Goal: Task Accomplishment & Management: Use online tool/utility

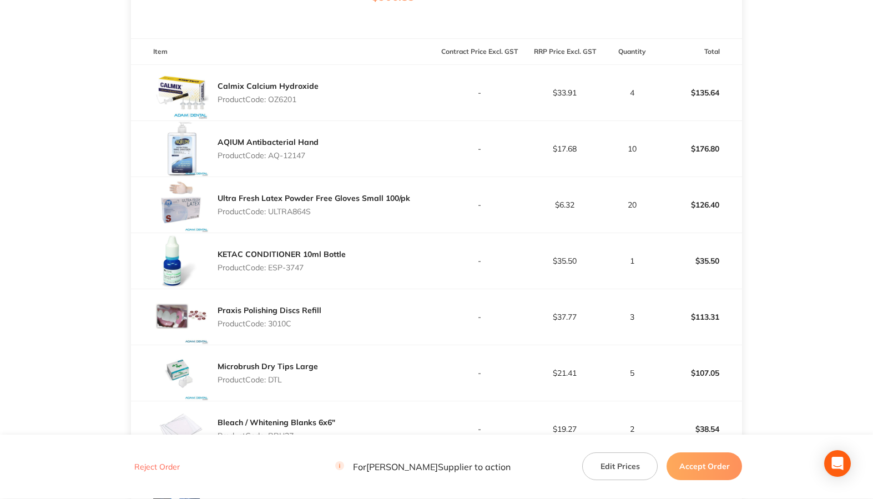
scroll to position [277, 0]
drag, startPoint x: 269, startPoint y: 160, endPoint x: 316, endPoint y: 161, distance: 46.6
click at [316, 161] on p "Product Code: AQ-12147" at bounding box center [268, 156] width 101 height 9
copy p "AQ-12147"
click at [277, 216] on p "Product Code: ULTRA864S" at bounding box center [314, 212] width 193 height 9
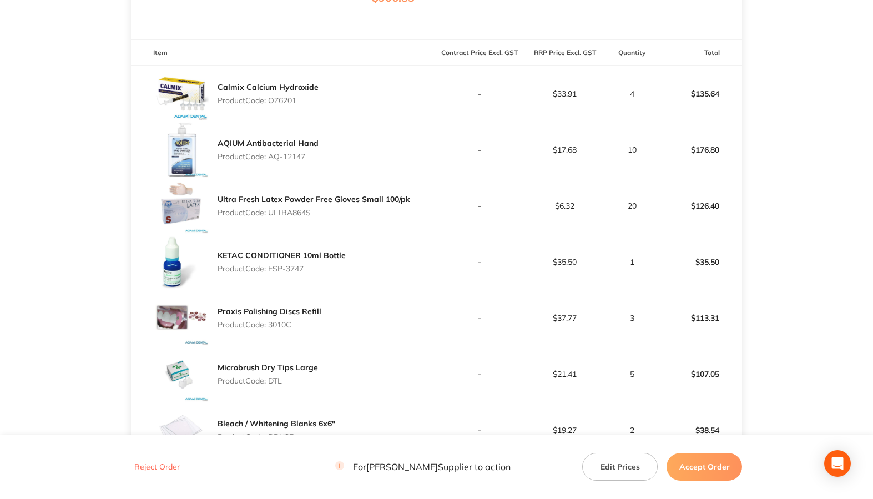
click at [277, 216] on p "Product Code: ULTRA864S" at bounding box center [314, 212] width 193 height 9
copy p "ULTRA864S"
drag, startPoint x: 270, startPoint y: 274, endPoint x: 320, endPoint y: 273, distance: 49.4
click at [320, 273] on p "Product Code: ESP-3747" at bounding box center [282, 268] width 128 height 9
copy p "ESP-3747"
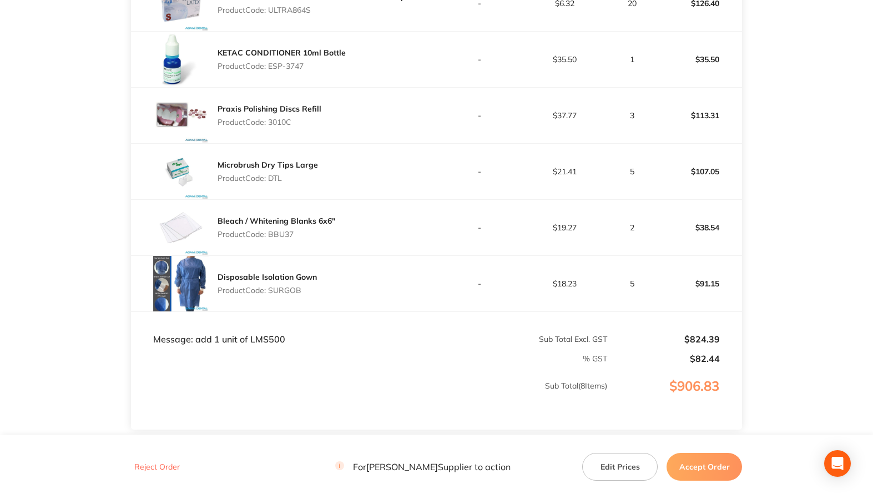
scroll to position [499, 0]
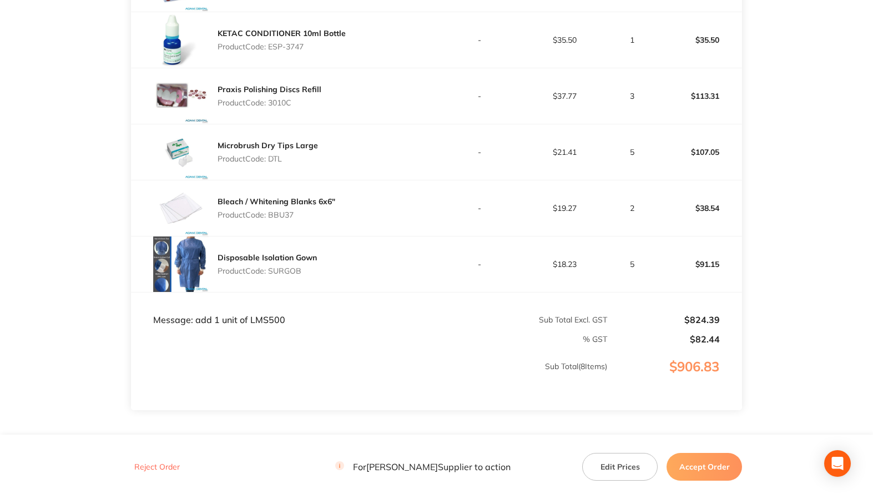
click at [279, 107] on p "Product Code: 3010C" at bounding box center [270, 102] width 104 height 9
copy p "3010C"
click at [274, 163] on p "Product Code: DTL" at bounding box center [268, 158] width 100 height 9
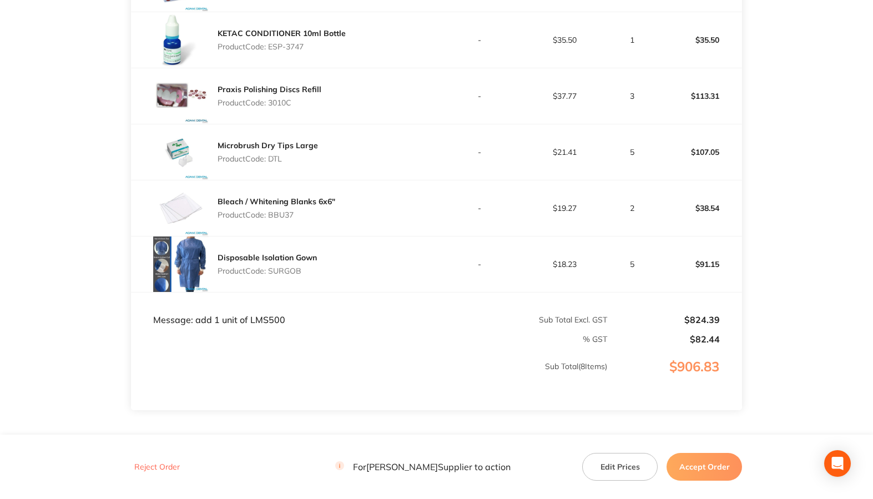
copy p "DTL"
click at [281, 219] on p "Product Code: BBU37" at bounding box center [277, 214] width 118 height 9
copy p "BBU37"
click at [291, 275] on p "Product Code: SURGOB" at bounding box center [267, 270] width 99 height 9
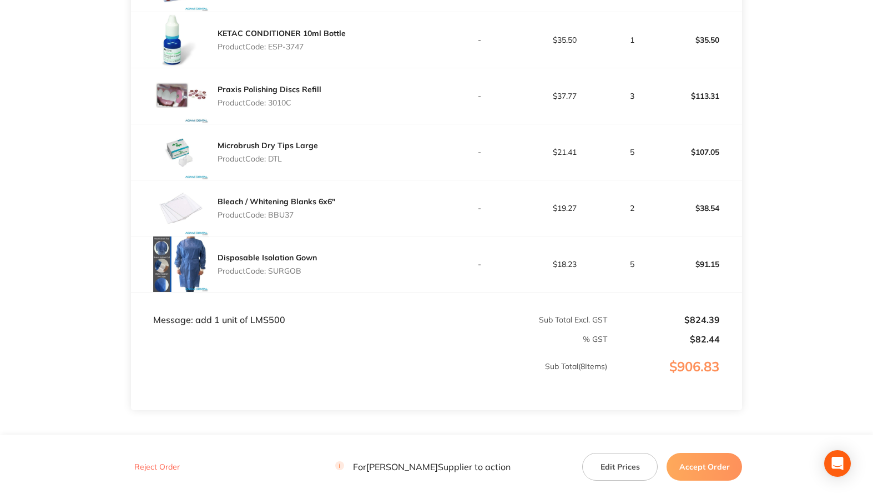
click at [291, 275] on p "Product Code: SURGOB" at bounding box center [267, 270] width 99 height 9
copy p "SURGOB"
click at [276, 325] on td "Message: add 1 unit of LMS500" at bounding box center [284, 308] width 306 height 33
copy td "LMS500"
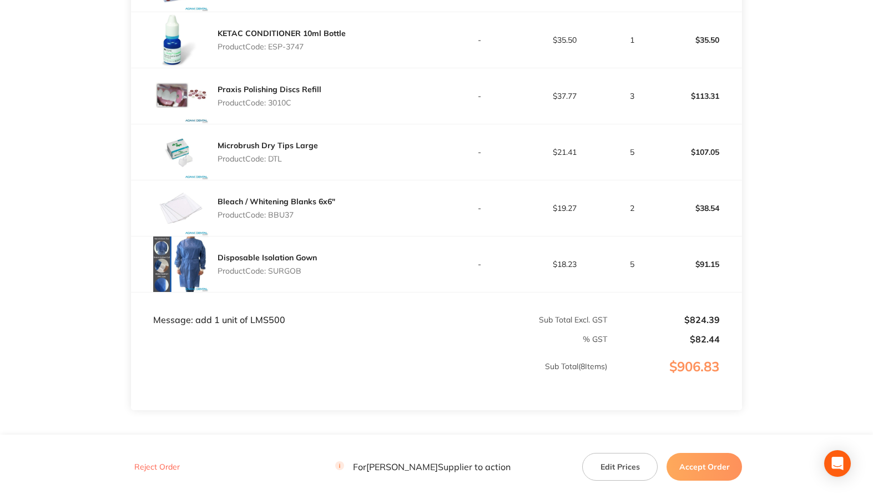
click at [399, 390] on p "Sub Total ( 8 Items)" at bounding box center [370, 377] width 476 height 31
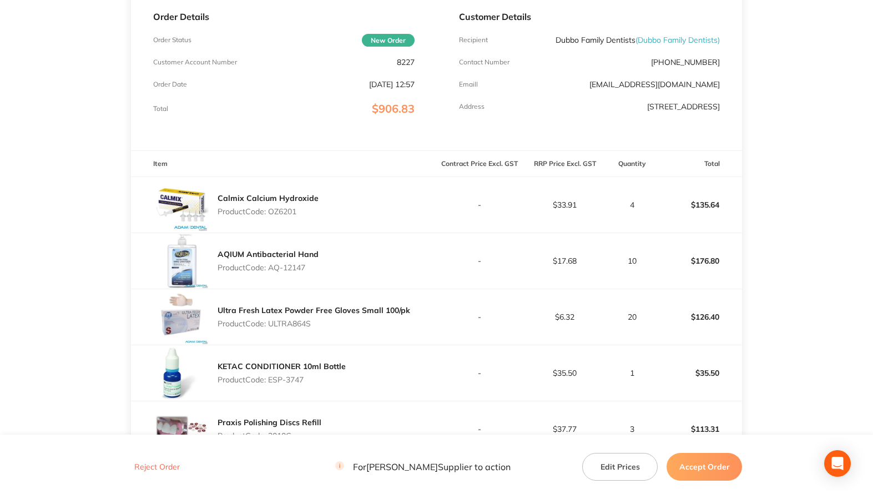
scroll to position [222, 0]
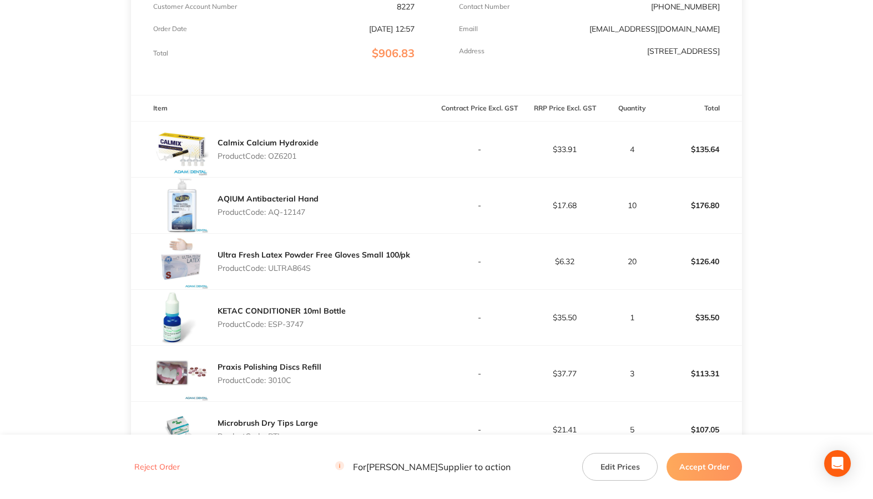
click at [283, 160] on p "Product Code: OZ6201" at bounding box center [268, 155] width 101 height 9
copy p "OZ6201"
drag, startPoint x: 270, startPoint y: 218, endPoint x: 330, endPoint y: 214, distance: 60.1
click at [330, 214] on div "AQIUM Antibacterial Hand Product Code: AQ-12147" at bounding box center [284, 205] width 306 height 55
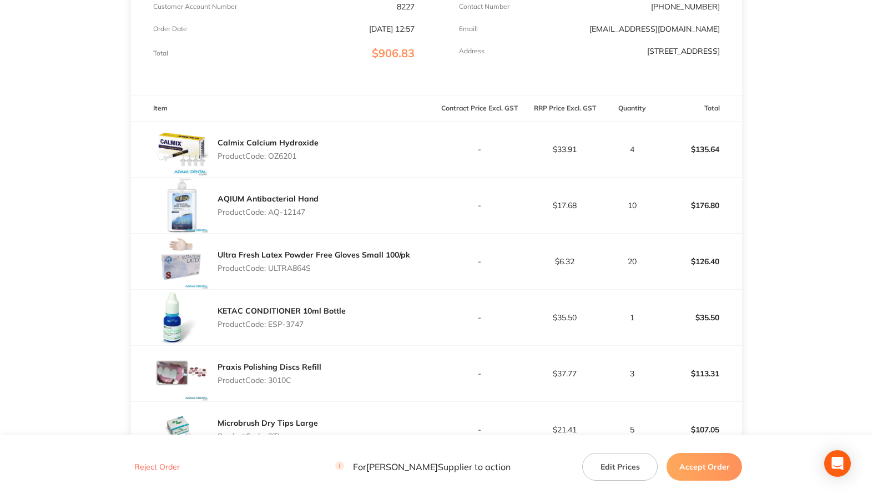
copy p "AQ-12147"
click at [281, 272] on p "Product Code: ULTRA864S" at bounding box center [314, 268] width 193 height 9
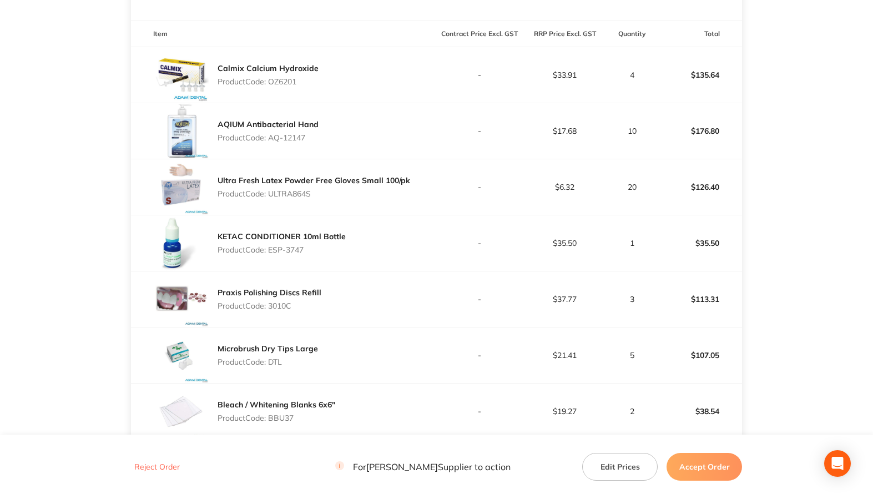
scroll to position [388, 0]
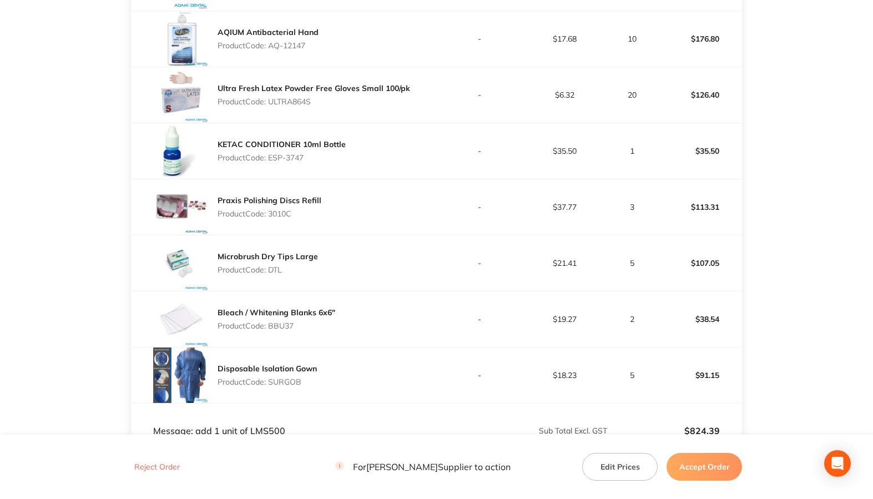
drag, startPoint x: 268, startPoint y: 160, endPoint x: 320, endPoint y: 166, distance: 52.0
click at [320, 162] on p "Product Code: ESP-3747" at bounding box center [282, 157] width 128 height 9
click at [274, 218] on p "Product Code: 3010C" at bounding box center [270, 213] width 104 height 9
click at [273, 218] on p "Product Code: 3010C" at bounding box center [270, 213] width 104 height 9
click at [277, 274] on p "Product Code: DTL" at bounding box center [268, 269] width 100 height 9
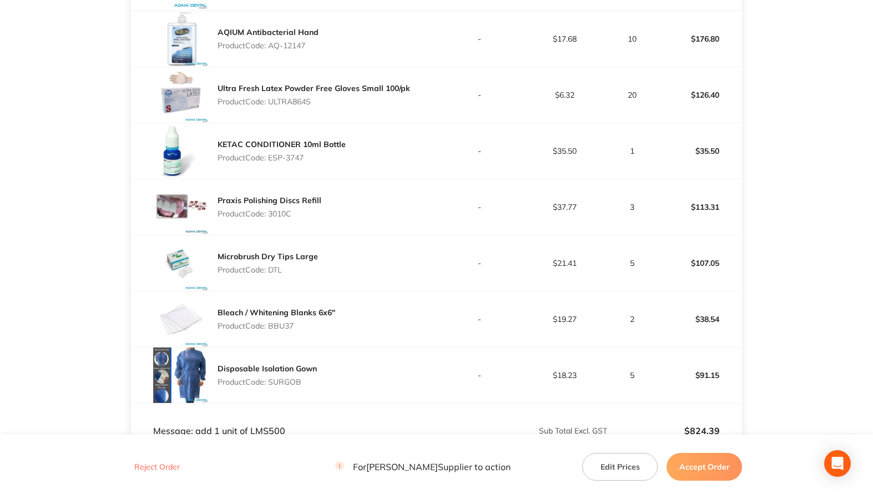
click at [277, 274] on p "Product Code: DTL" at bounding box center [268, 269] width 100 height 9
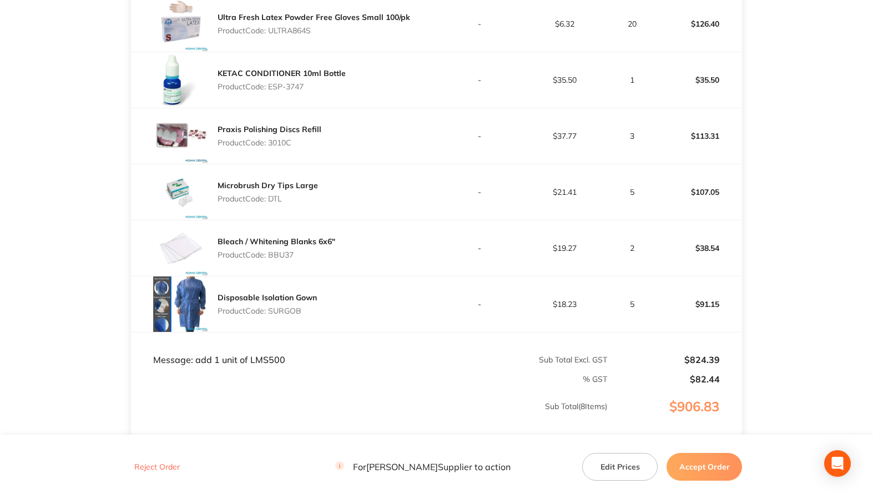
scroll to position [569, 0]
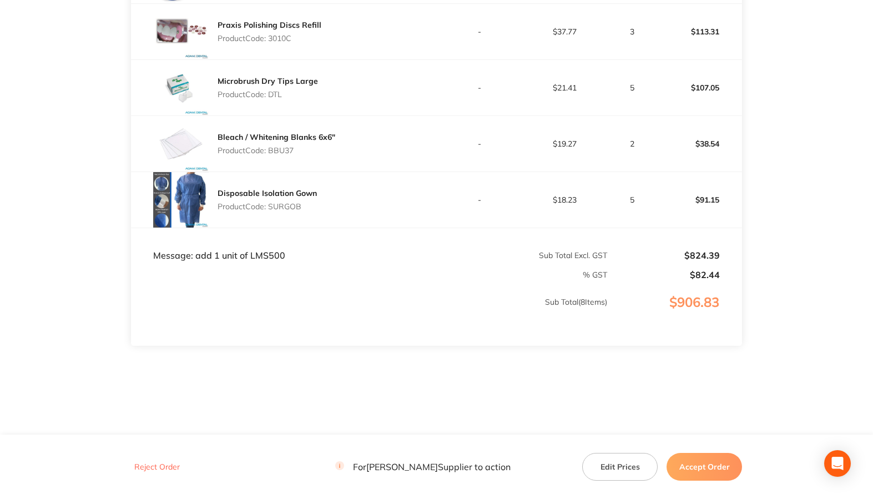
click at [273, 151] on p "Product Code: BBU37" at bounding box center [277, 150] width 118 height 9
click at [274, 204] on p "Product Code: SURGOB" at bounding box center [267, 206] width 99 height 9
drag, startPoint x: 682, startPoint y: 466, endPoint x: 677, endPoint y: 459, distance: 8.3
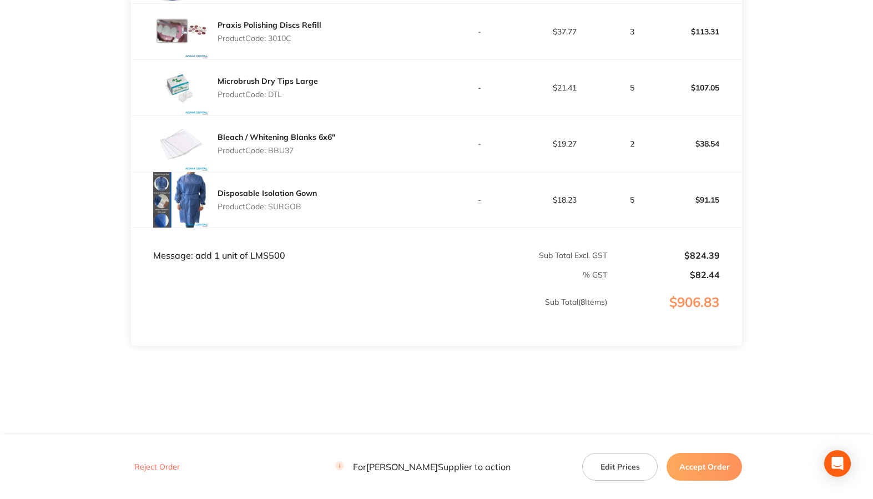
click at [682, 466] on button "Accept Order" at bounding box center [703, 467] width 75 height 28
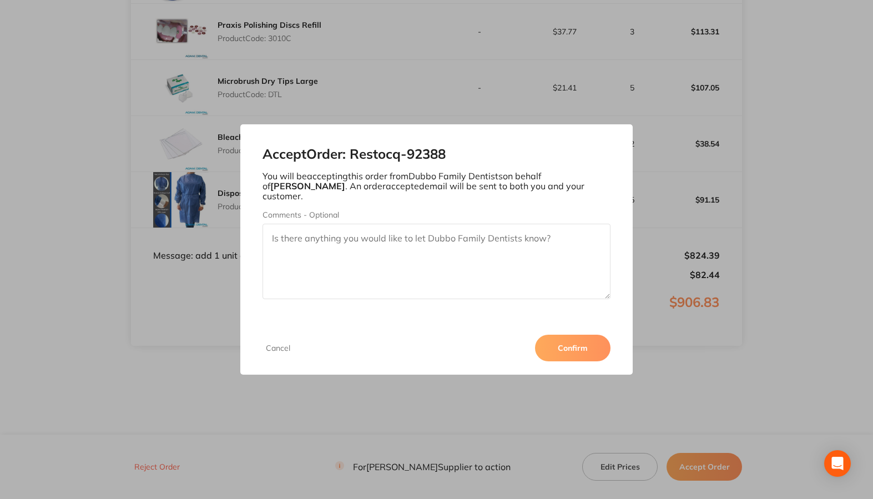
click at [577, 348] on button "Confirm" at bounding box center [572, 348] width 75 height 27
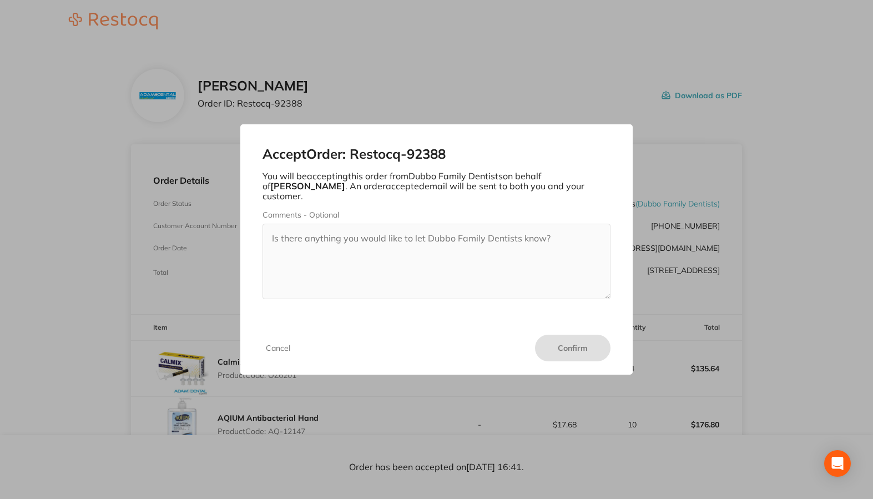
scroll to position [0, 0]
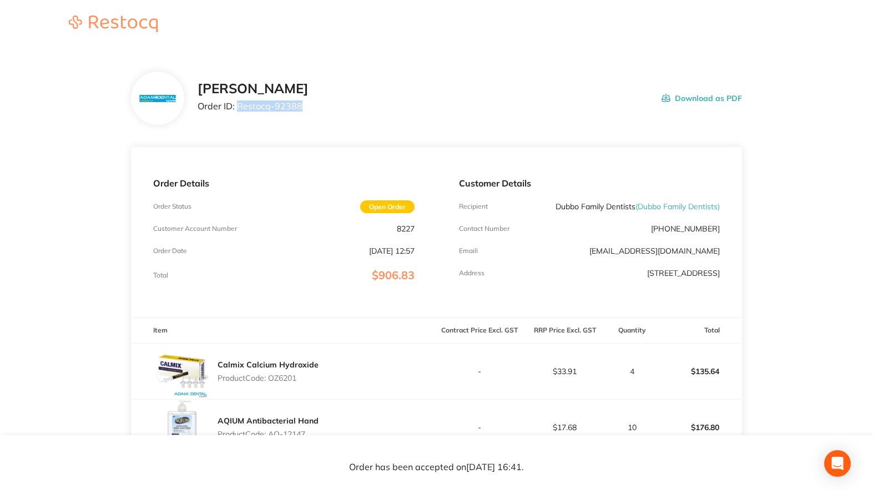
drag, startPoint x: 237, startPoint y: 106, endPoint x: 319, endPoint y: 109, distance: 82.2
click at [319, 109] on div "[PERSON_NAME] Order ID: Restocq- 92388 Download as PDF" at bounding box center [470, 98] width 544 height 34
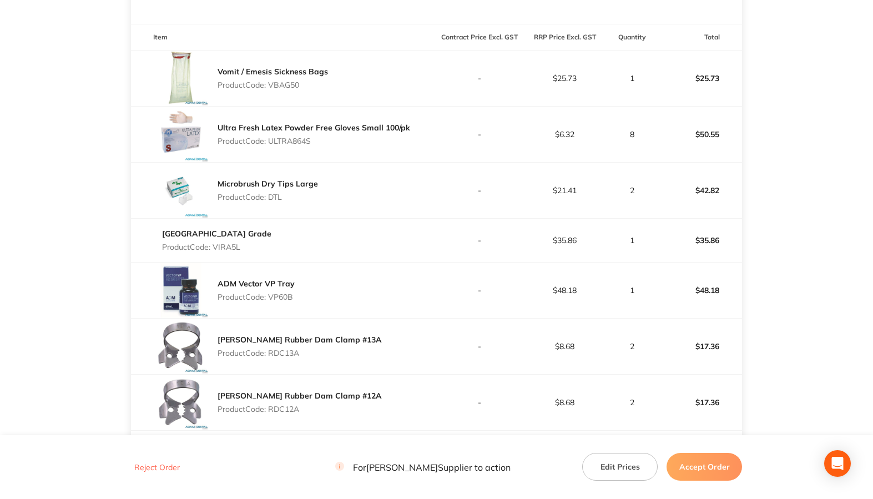
scroll to position [279, 0]
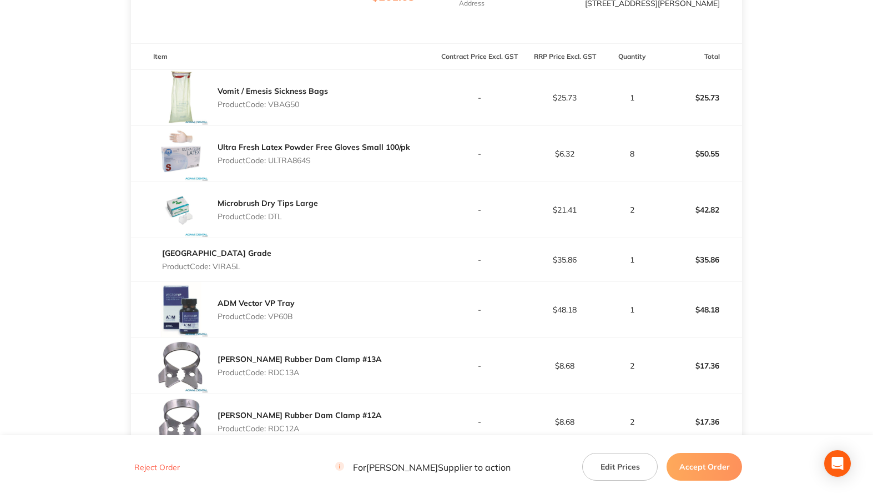
click at [287, 107] on p "Product Code: VBAG50" at bounding box center [273, 104] width 110 height 9
copy p "VBAG50"
click at [280, 158] on p "Product Code: ULTRA864S" at bounding box center [314, 160] width 193 height 9
click at [281, 158] on p "Product Code: ULTRA864S" at bounding box center [314, 160] width 193 height 9
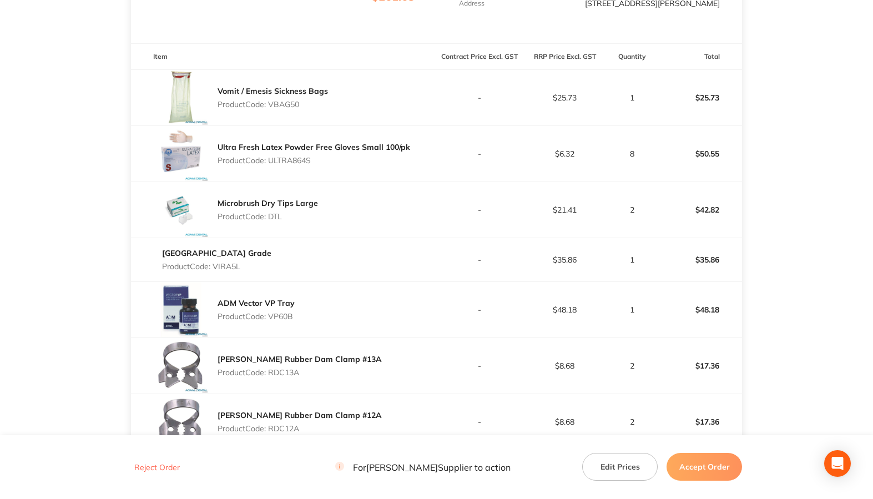
copy p "ULTRA864S"
click at [275, 214] on p "Product Code: DTL" at bounding box center [268, 216] width 100 height 9
copy p "DTL"
click at [227, 267] on p "Product Code: VIRA5L" at bounding box center [216, 266] width 109 height 9
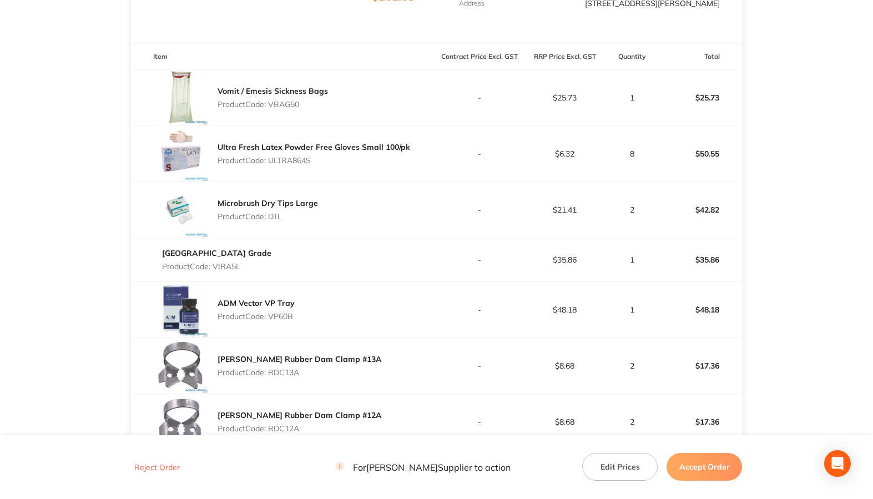
click at [227, 268] on p "Product Code: VIRA5L" at bounding box center [216, 266] width 109 height 9
click at [226, 267] on p "Product Code: VIRA5L" at bounding box center [216, 266] width 109 height 9
copy p "VIRA5L"
click at [289, 312] on p "Product Code: VP60B" at bounding box center [256, 316] width 77 height 9
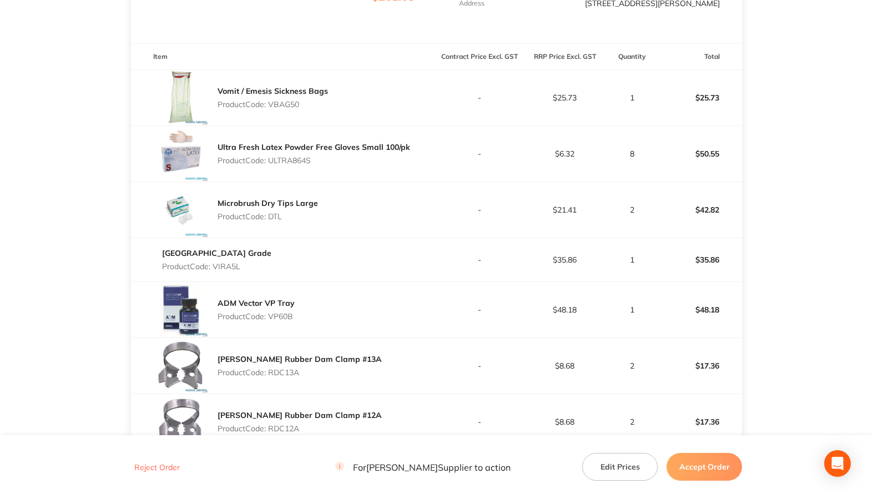
click at [289, 312] on p "Product Code: VP60B" at bounding box center [256, 316] width 77 height 9
copy p "VP60B"
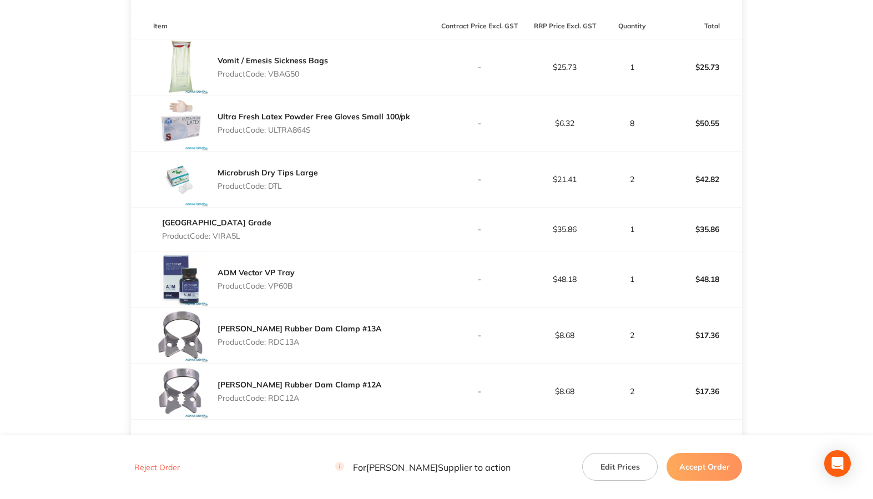
scroll to position [334, 0]
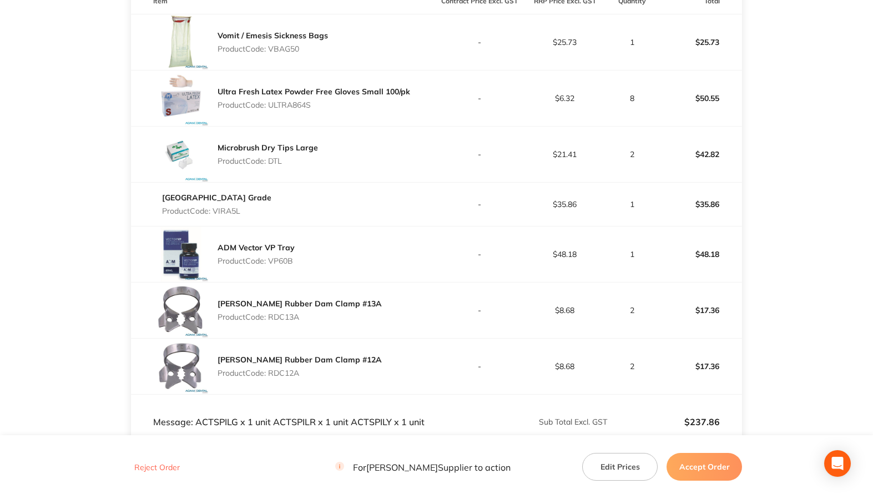
click at [281, 314] on p "Product Code: RDC13A" at bounding box center [300, 316] width 164 height 9
click at [282, 314] on p "Product Code: RDC13A" at bounding box center [300, 316] width 164 height 9
copy p "RDC13A"
click at [297, 371] on p "Product Code: RDC12A" at bounding box center [300, 372] width 164 height 9
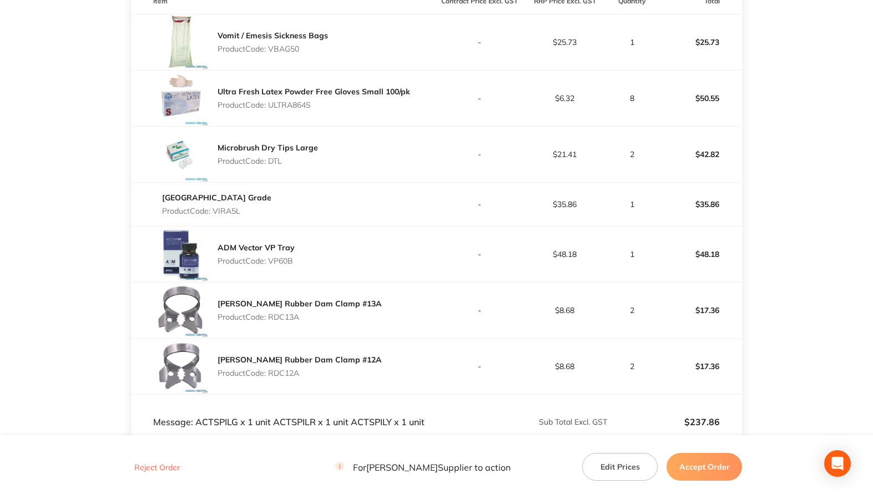
copy p "RDC12A"
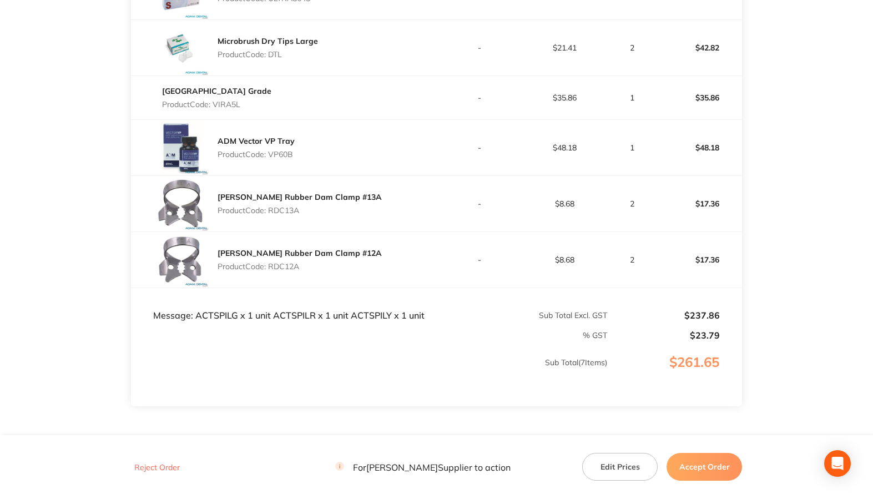
scroll to position [445, 0]
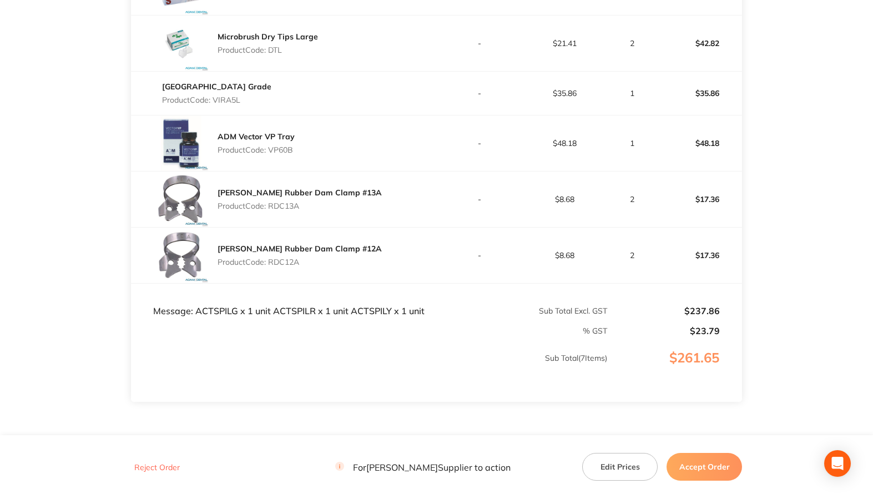
click at [213, 313] on td "Message: ACTSPILG x 1 unit ACTSPILR x 1 unit ACTSPILY x 1 unit" at bounding box center [284, 300] width 306 height 33
copy td "ACTSPILG"
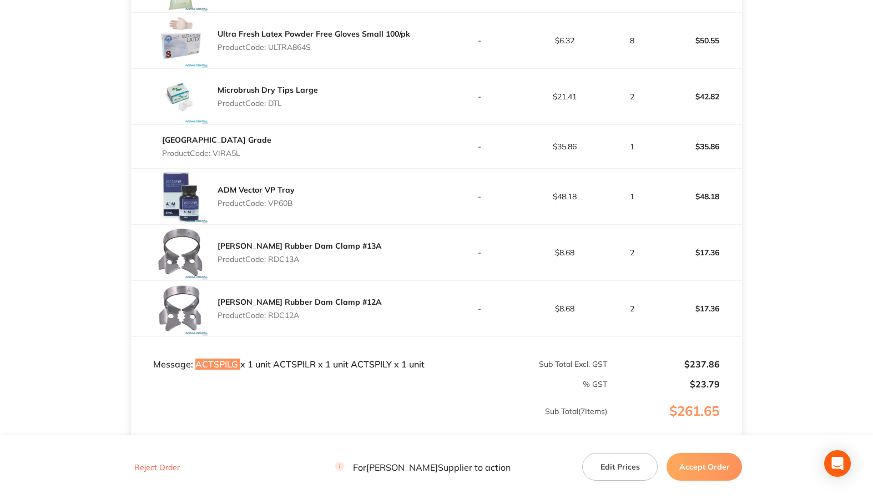
scroll to position [390, 0]
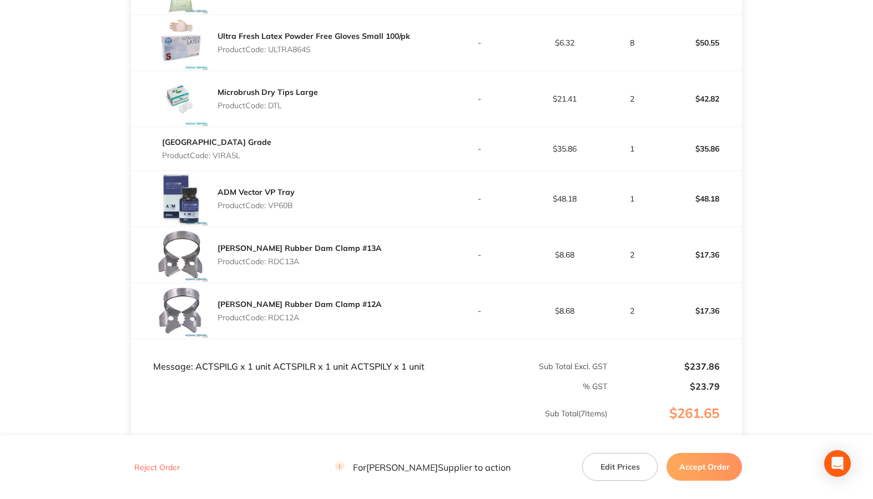
click at [477, 345] on td "Sub Total Excl. GST" at bounding box center [522, 355] width 171 height 33
